Goal: Task Accomplishment & Management: Manage account settings

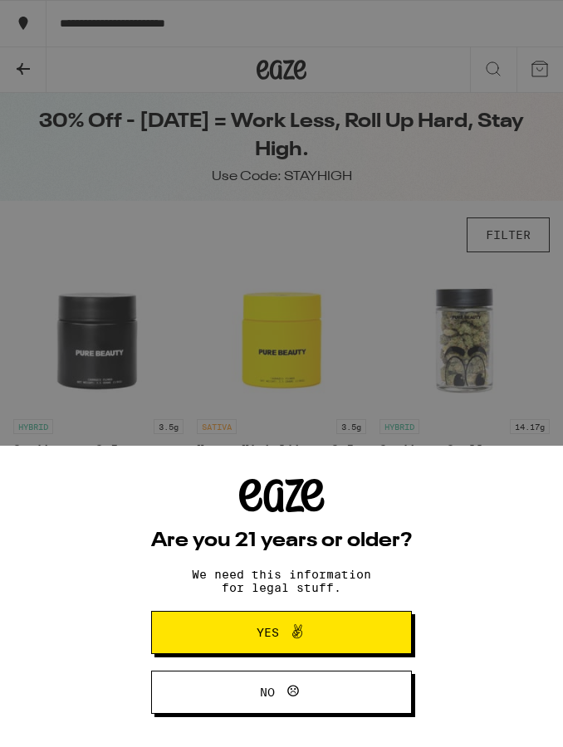
click at [284, 619] on button "Yes" at bounding box center [281, 632] width 261 height 43
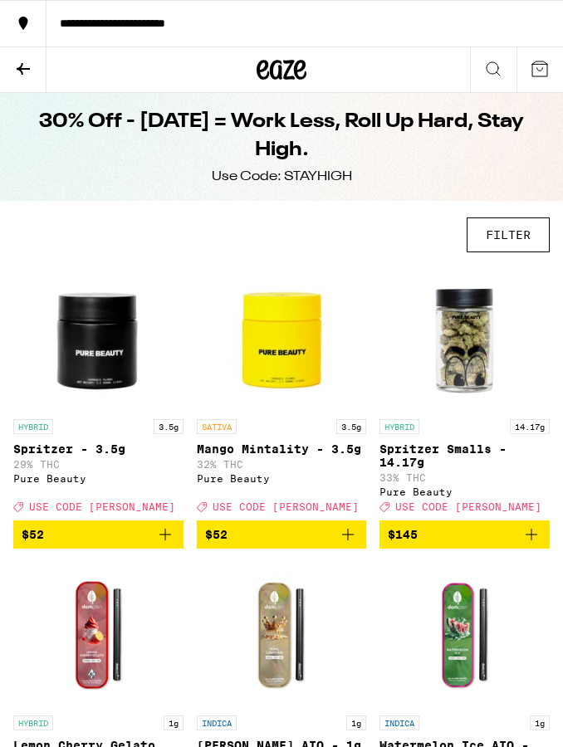
click at [265, 73] on icon at bounding box center [281, 70] width 50 height 30
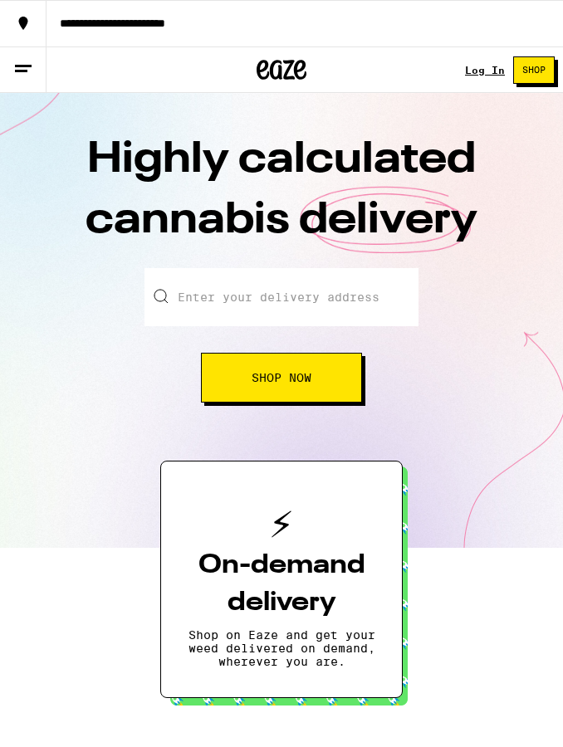
click at [482, 73] on link "Log In" at bounding box center [485, 70] width 40 height 11
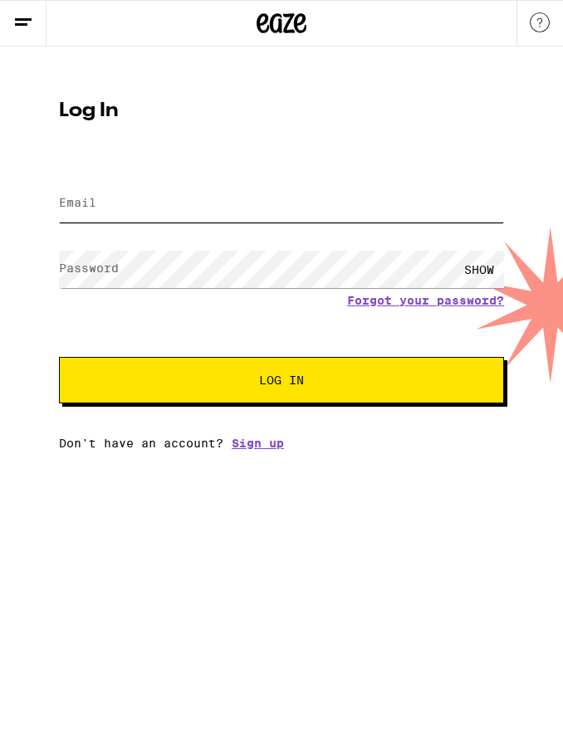
click at [327, 222] on input "Email" at bounding box center [281, 203] width 445 height 37
type input "[EMAIL_ADDRESS][DOMAIN_NAME]"
